Goal: Transaction & Acquisition: Purchase product/service

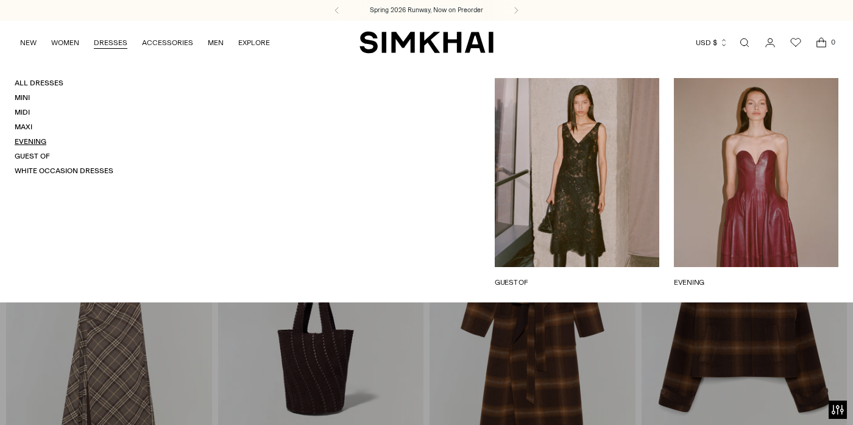
click at [34, 142] on link "Evening" at bounding box center [31, 141] width 32 height 9
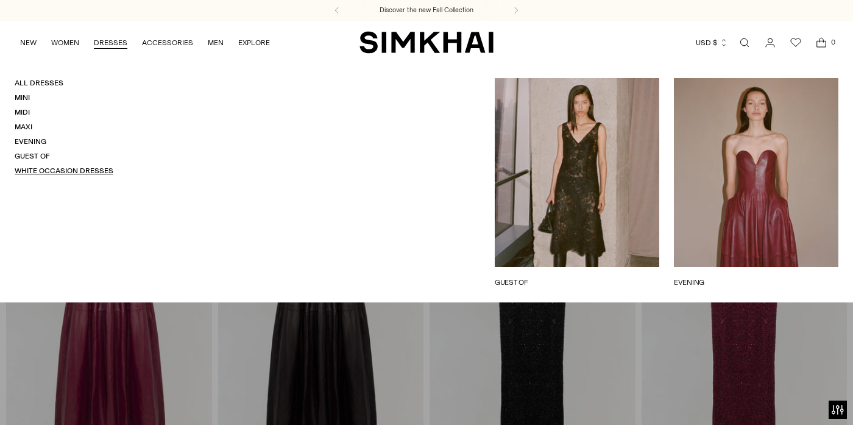
click at [40, 168] on link "White Occasion Dresses" at bounding box center [64, 170] width 99 height 9
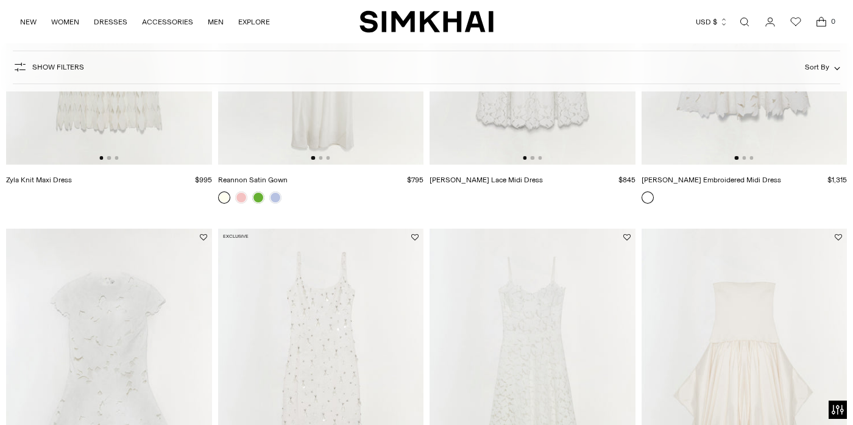
scroll to position [179, 0]
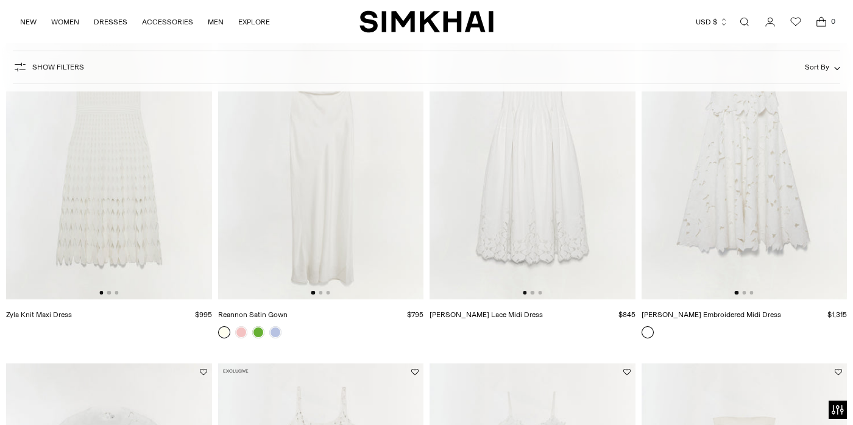
click at [812, 69] on span "Sort By" at bounding box center [817, 67] width 24 height 9
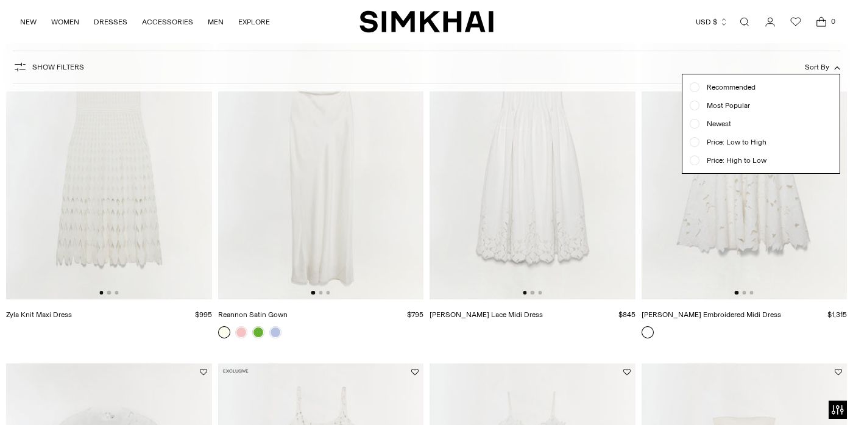
click at [35, 71] on span "Show Filters" at bounding box center [58, 67] width 52 height 9
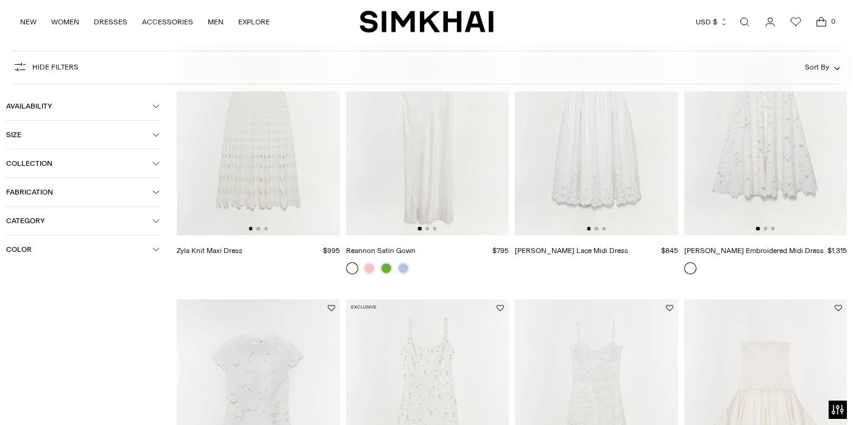
click at [41, 71] on span "Hide filters" at bounding box center [55, 67] width 46 height 9
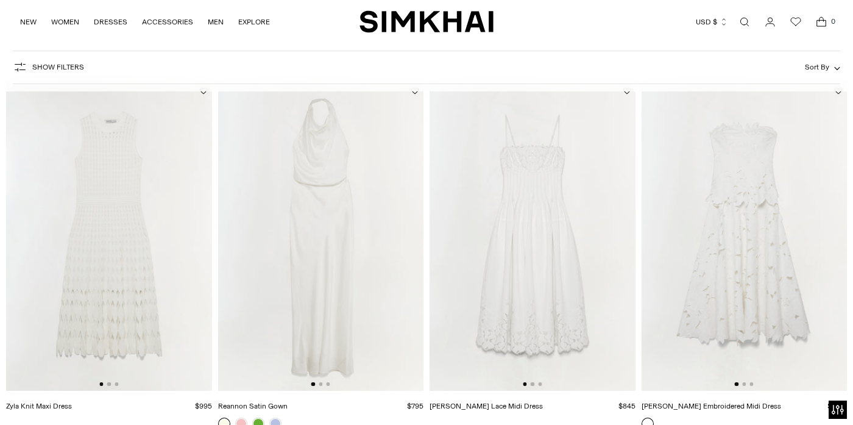
scroll to position [88, 0]
click at [578, 268] on img at bounding box center [533, 236] width 206 height 308
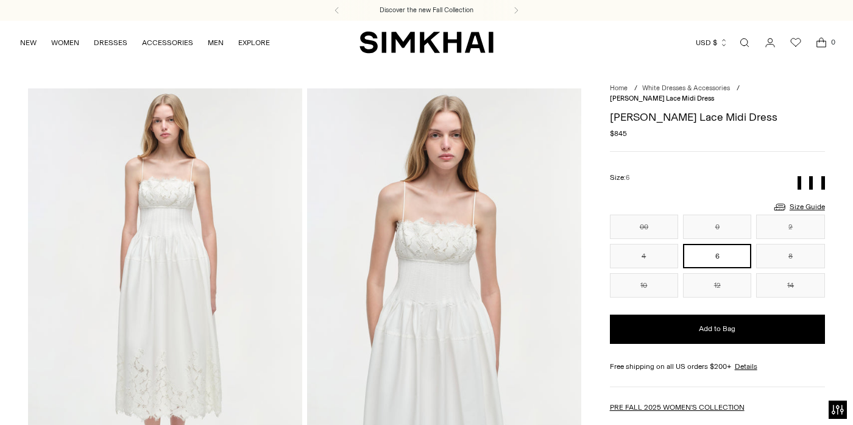
scroll to position [66, 0]
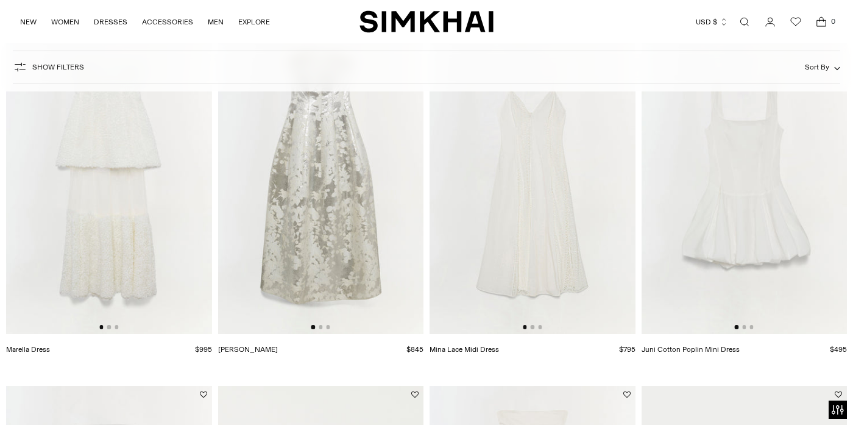
scroll to position [1270, 0]
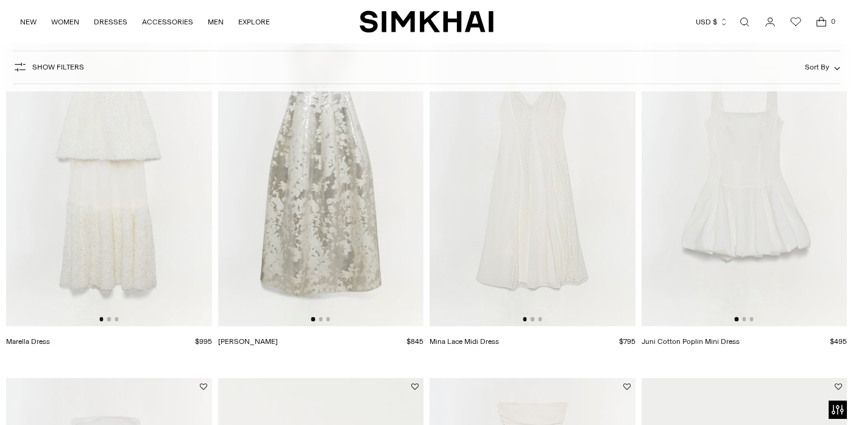
click at [131, 232] on img at bounding box center [109, 172] width 206 height 308
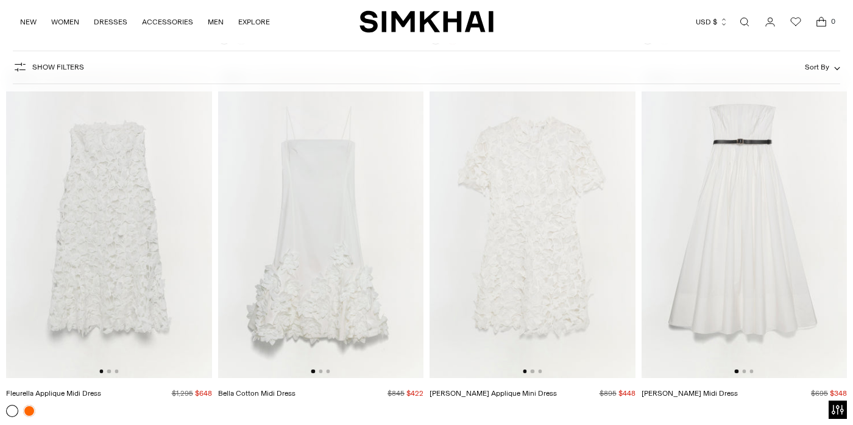
scroll to position [6163, 0]
